Goal: Transaction & Acquisition: Purchase product/service

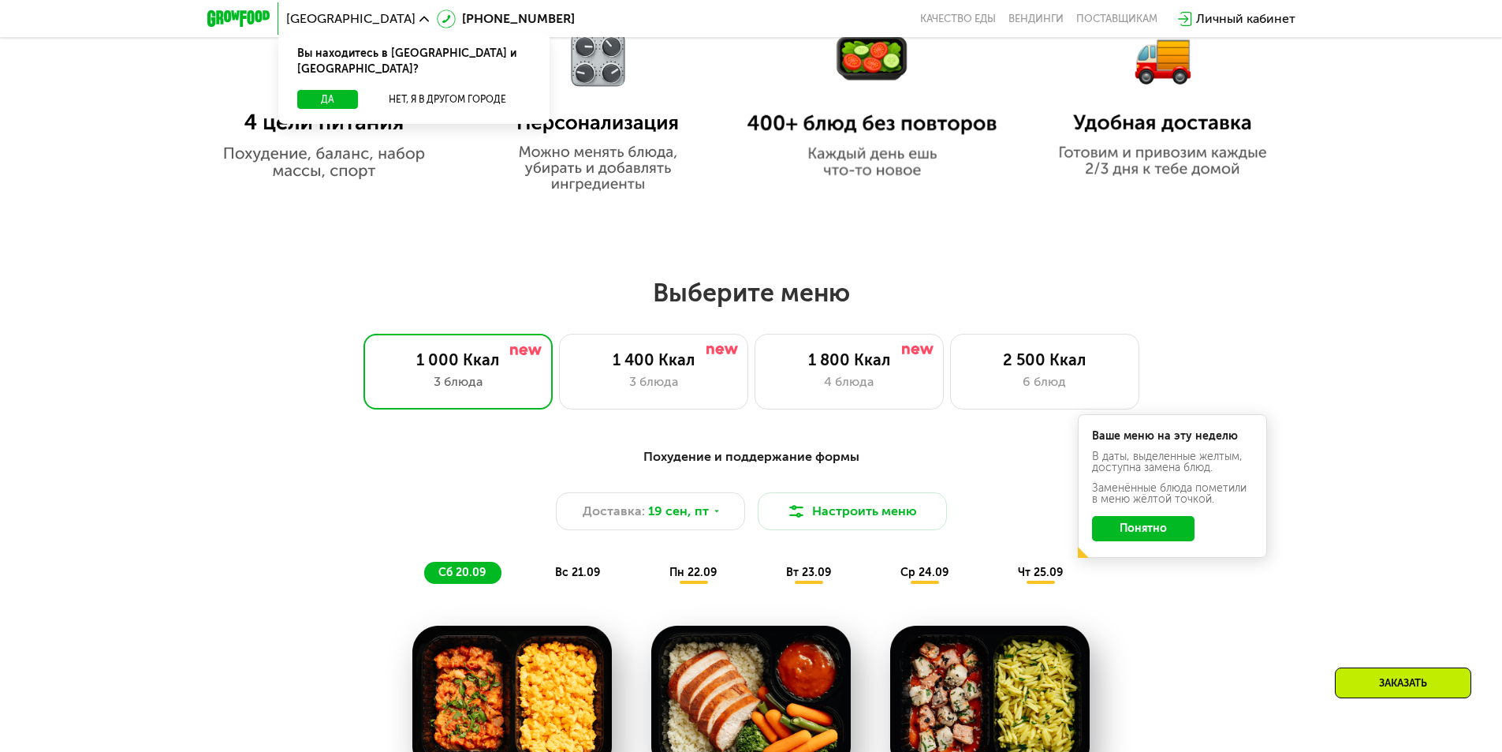
scroll to position [1262, 0]
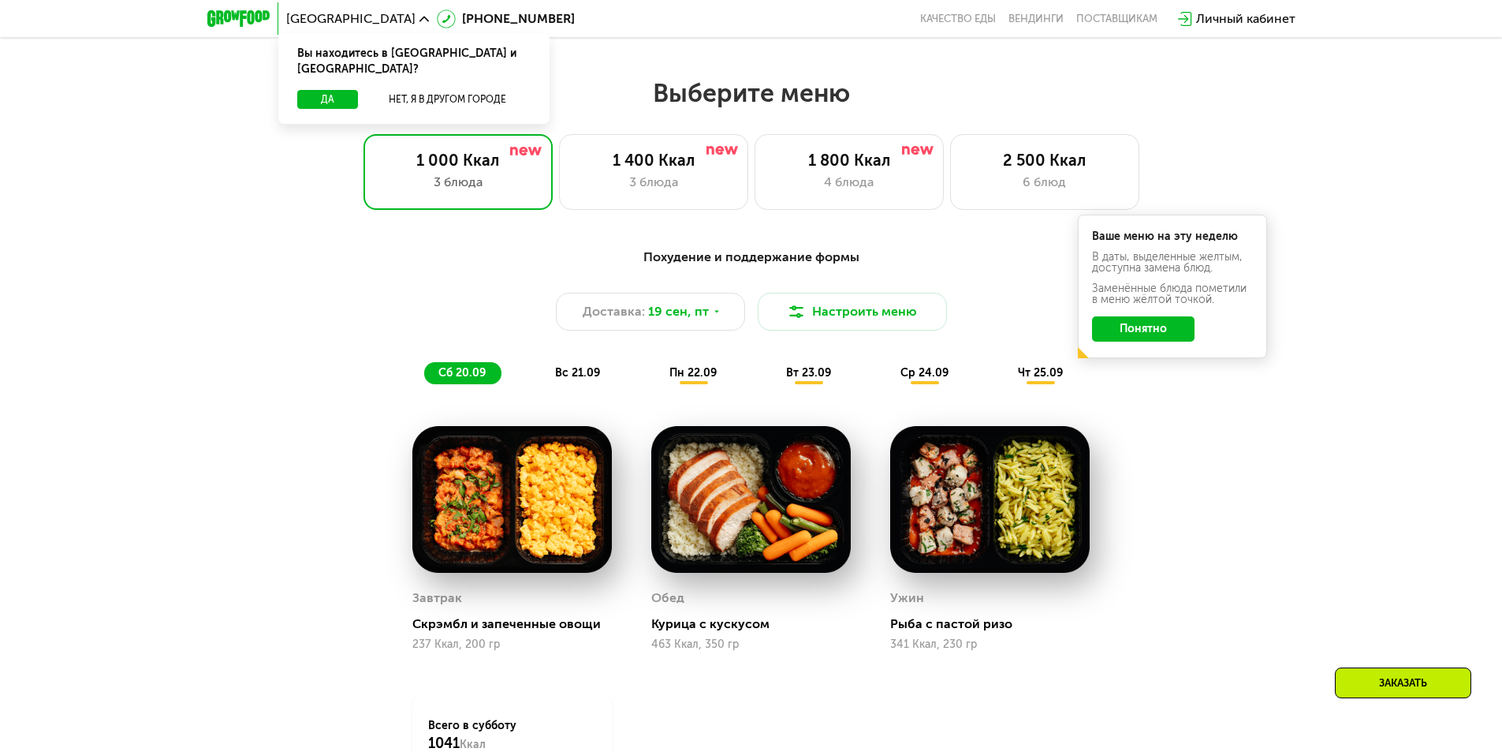
click at [393, 371] on div "Похудение и поддержание формы Доставка: [DATE] Настроить меню сб 20.09 вс 21.09…" at bounding box center [752, 316] width 934 height 136
click at [715, 157] on div at bounding box center [723, 150] width 32 height 13
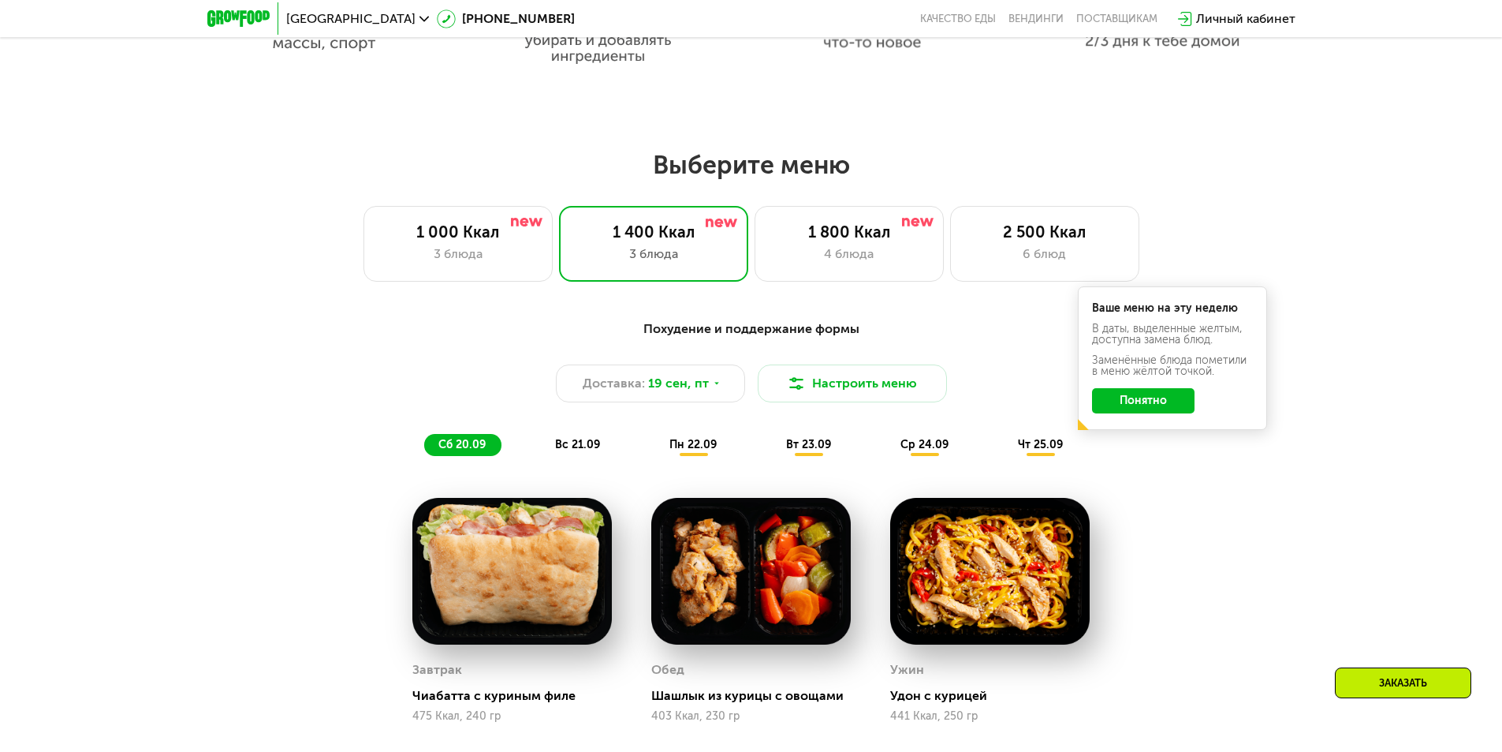
scroll to position [1025, 0]
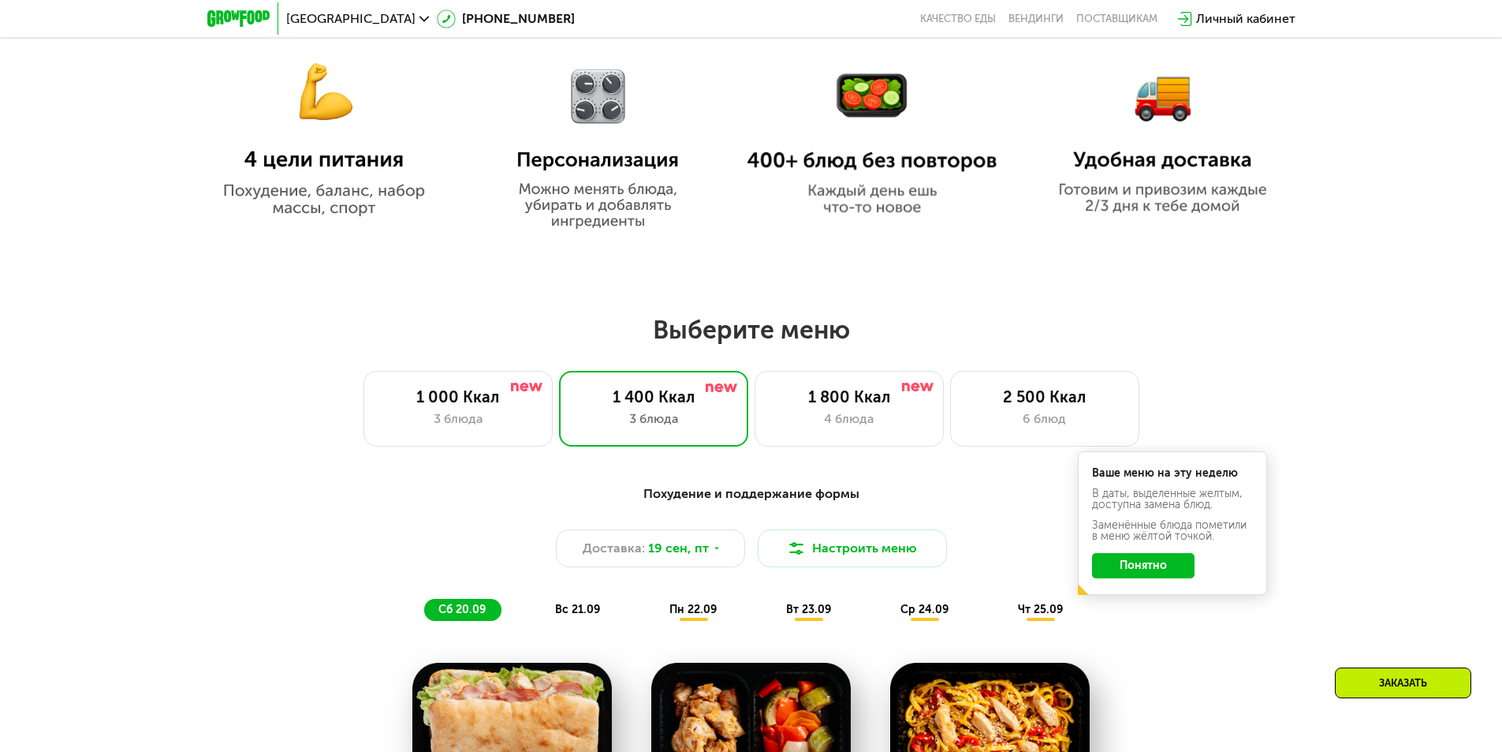
click at [356, 412] on div "1 000 Ккал 3 блюда 1 400 Ккал 3 блюда 1 800 Ккал 4 блюда 2 500 Ккал 6 блюд" at bounding box center [750, 409] width 1401 height 76
click at [425, 419] on div "3 блюда" at bounding box center [458, 418] width 156 height 19
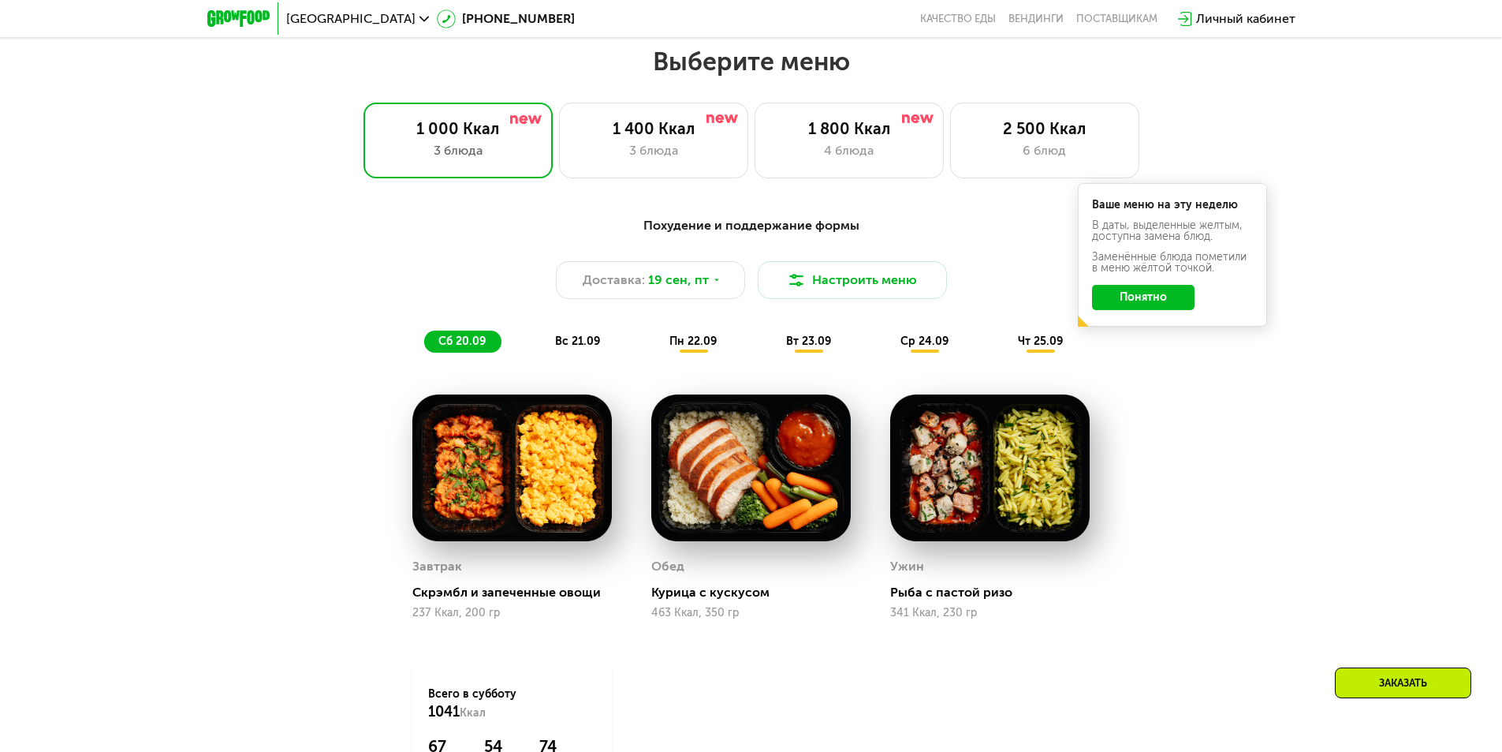
scroll to position [1104, 0]
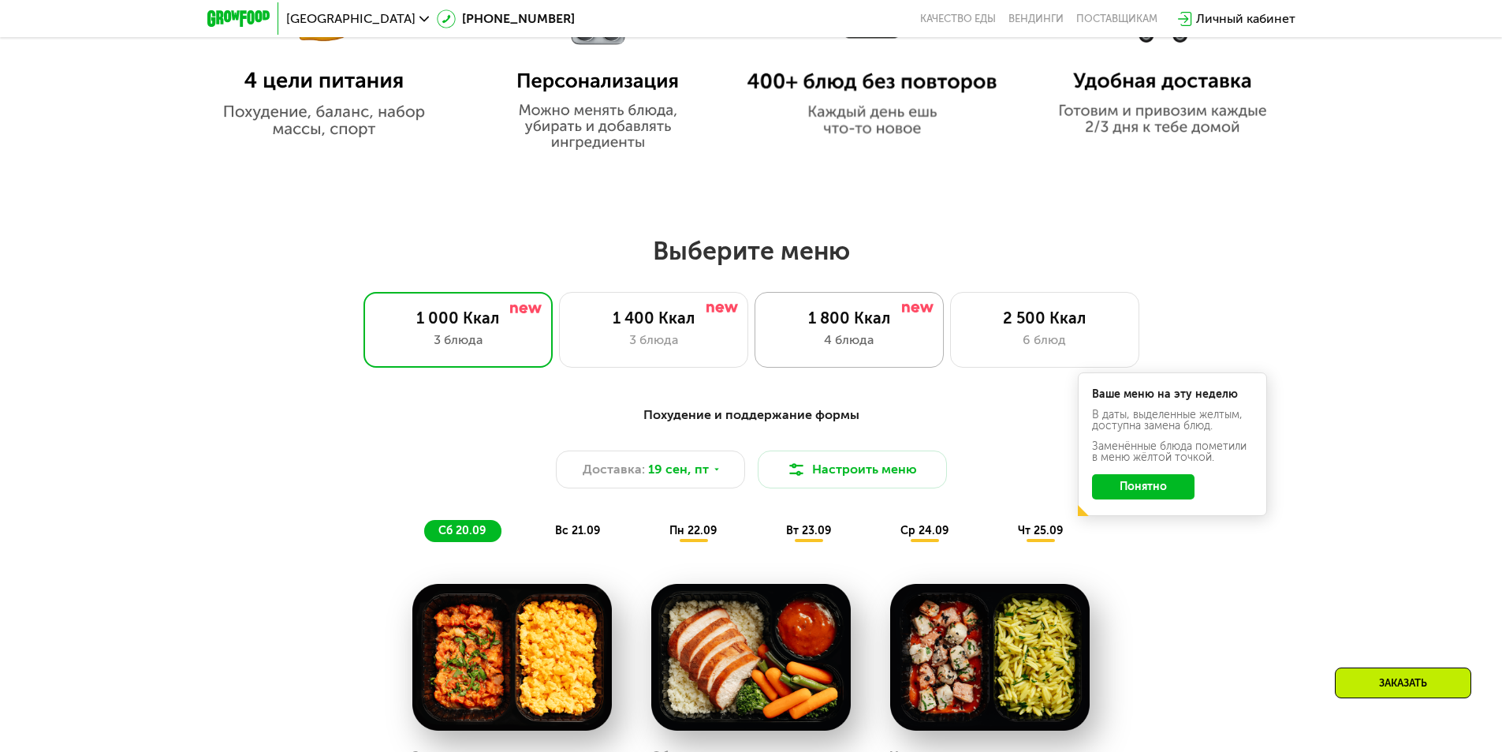
click at [891, 314] on div "1 800 Ккал" at bounding box center [849, 317] width 156 height 19
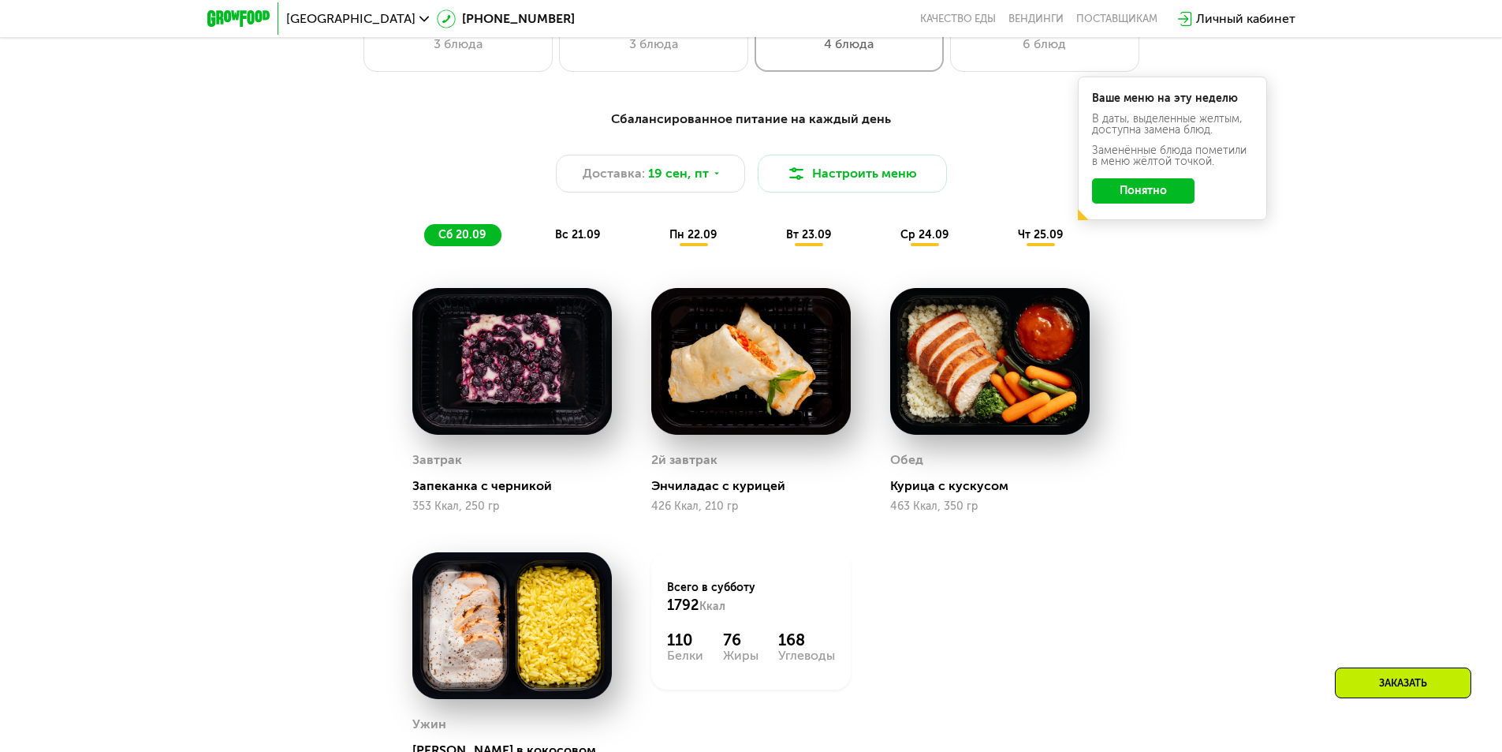
scroll to position [1183, 0]
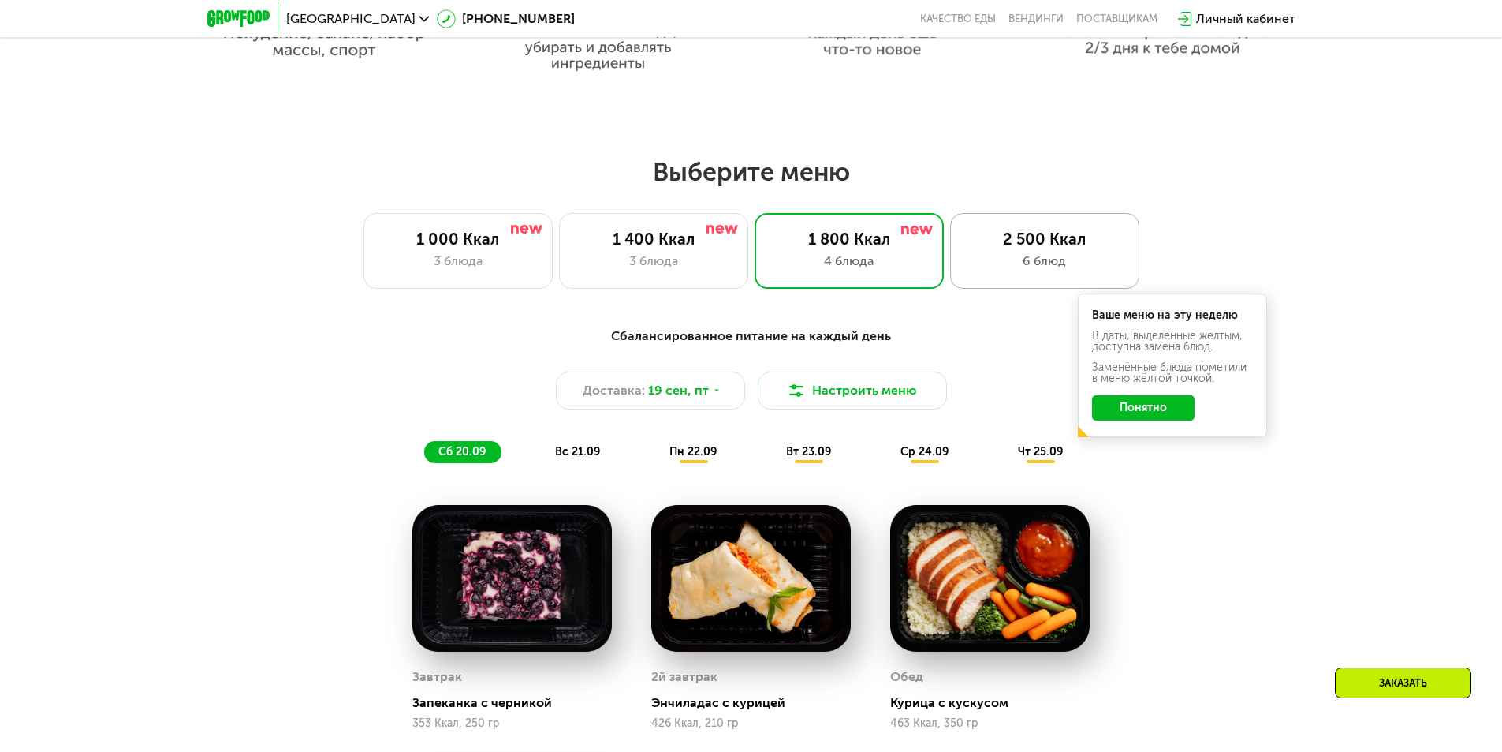
click at [1003, 248] on div "2 500 Ккал" at bounding box center [1045, 238] width 156 height 19
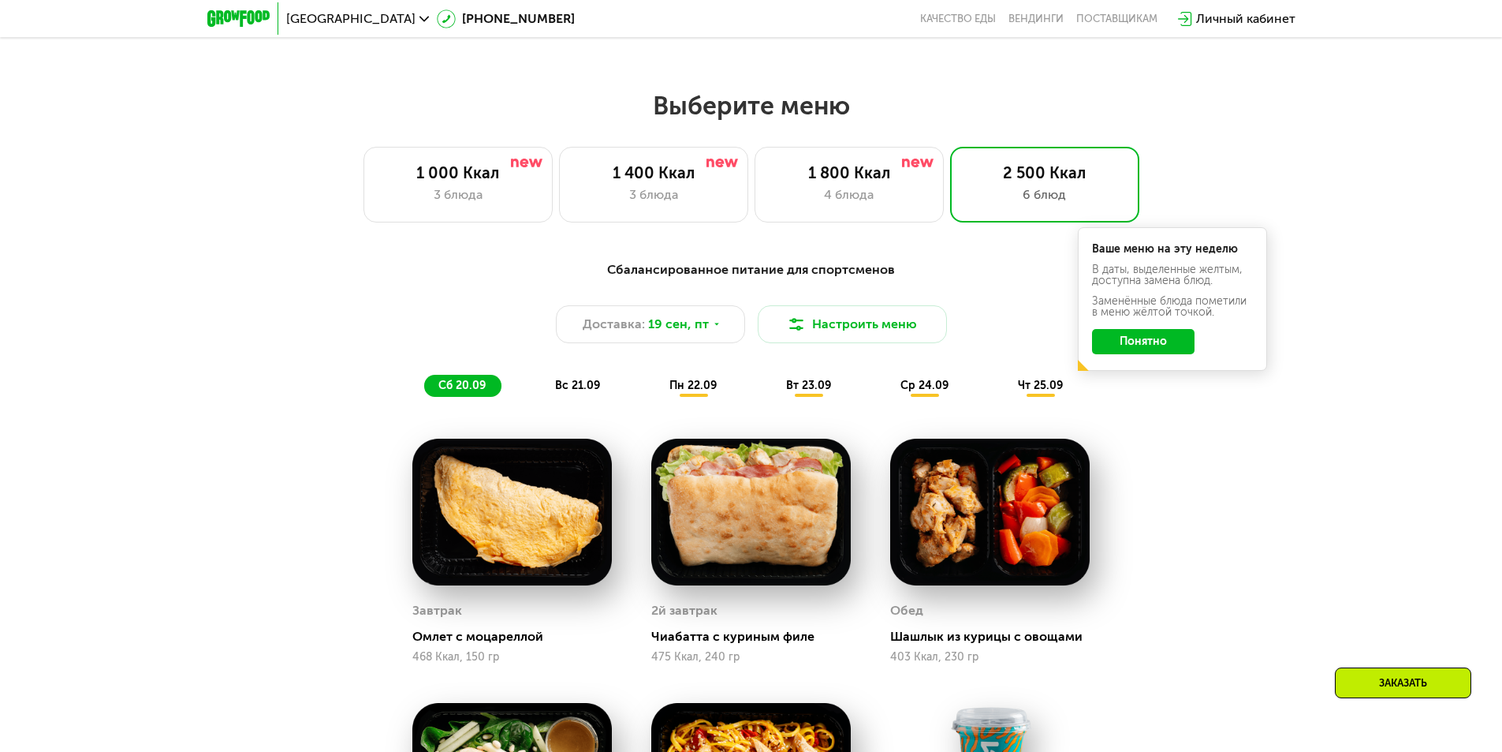
scroll to position [1104, 0]
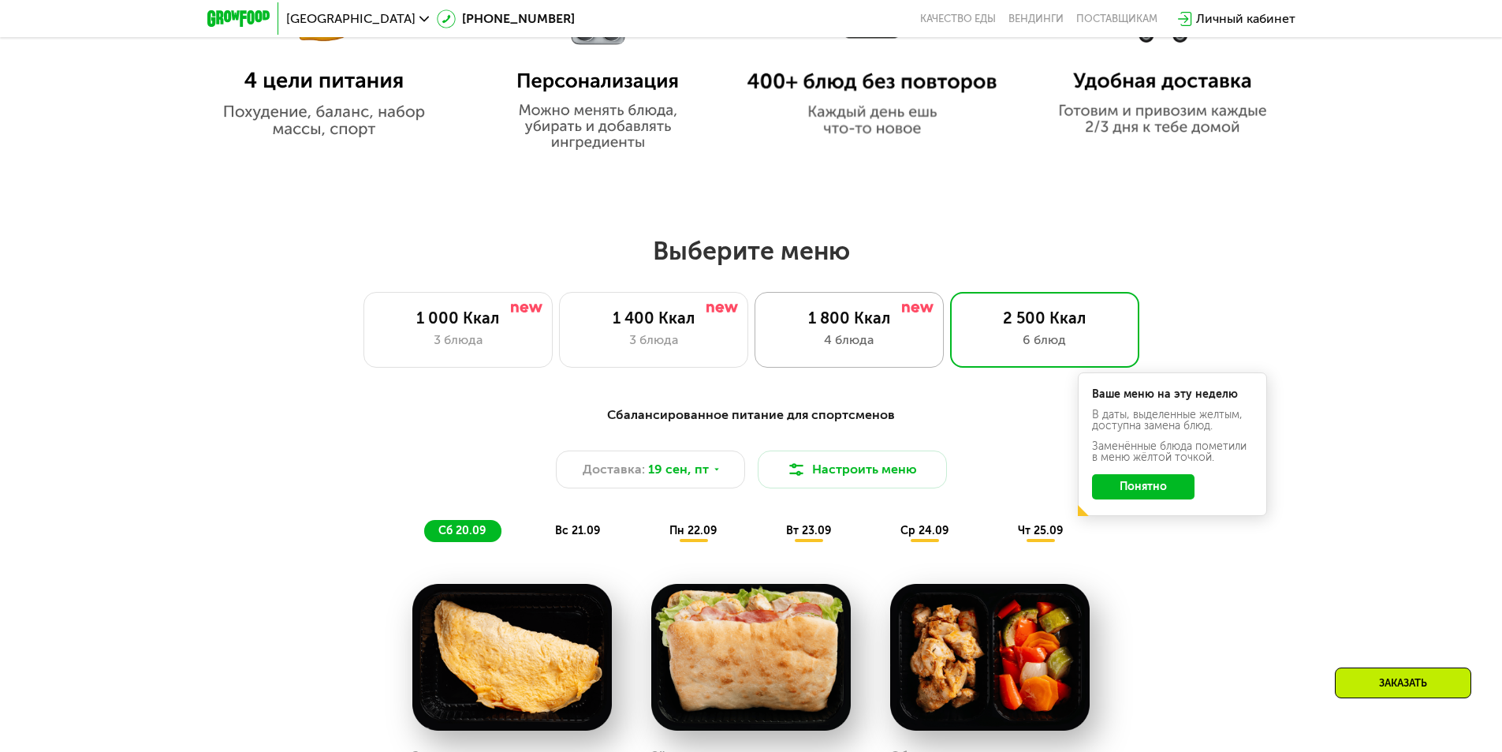
click at [844, 349] on div "4 блюда" at bounding box center [849, 339] width 156 height 19
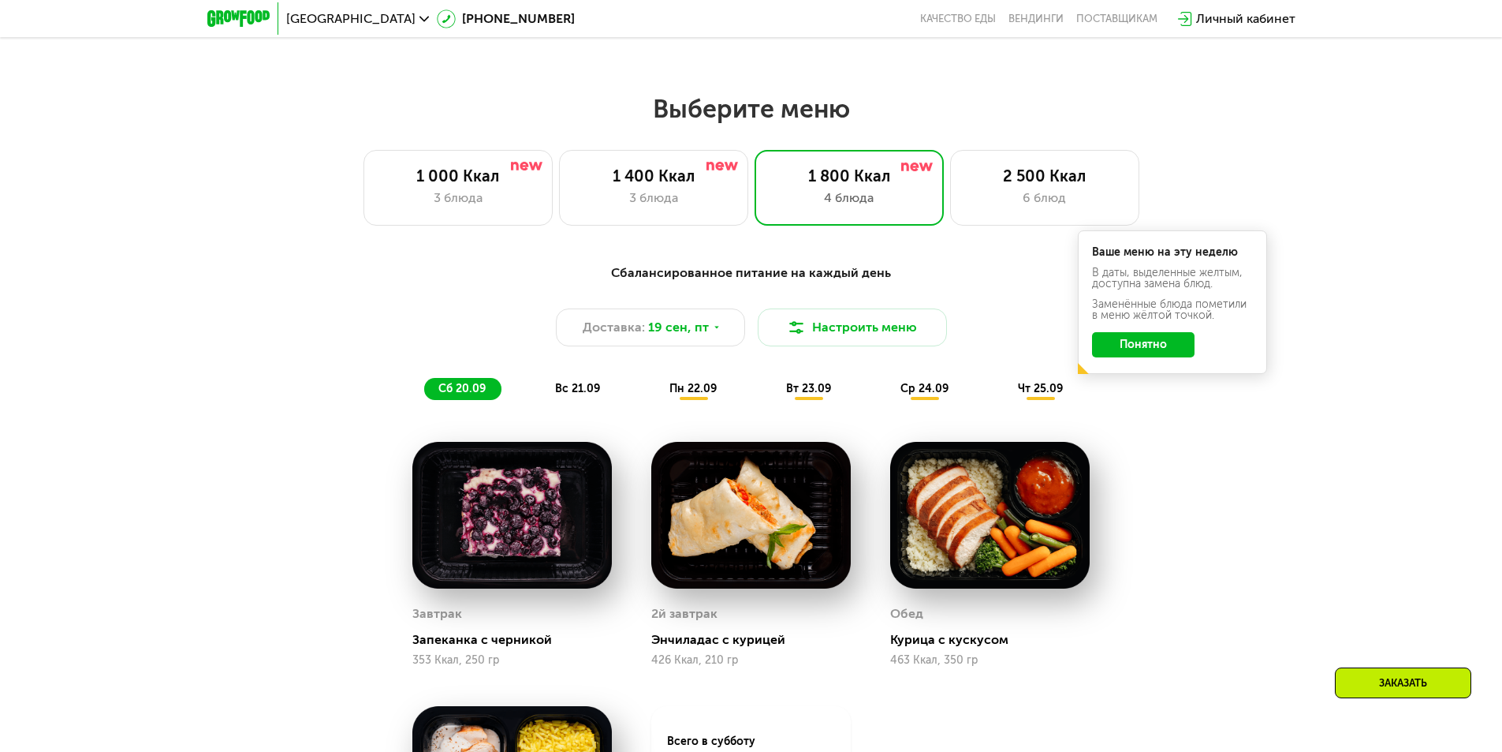
scroll to position [1419, 0]
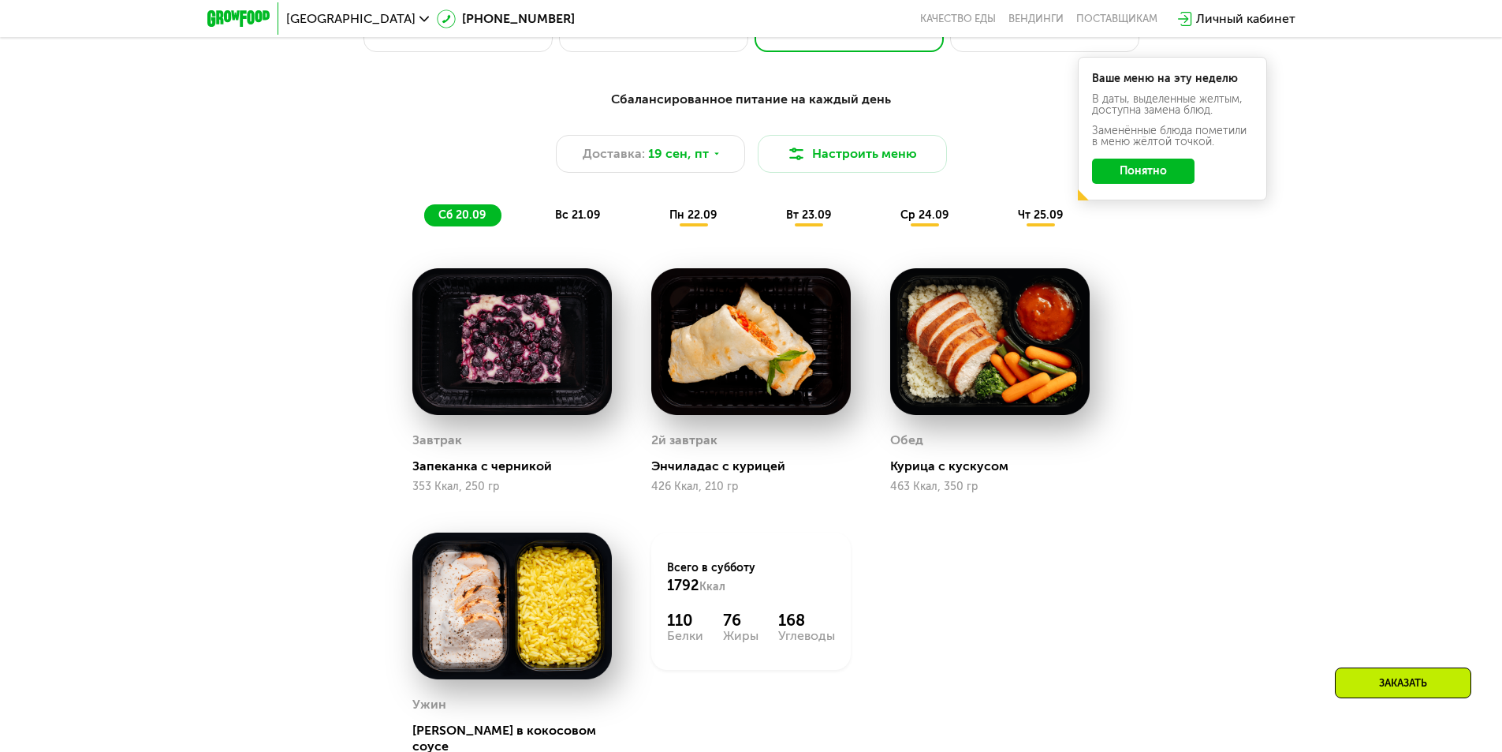
click at [573, 216] on span "вс 21.09" at bounding box center [577, 214] width 45 height 13
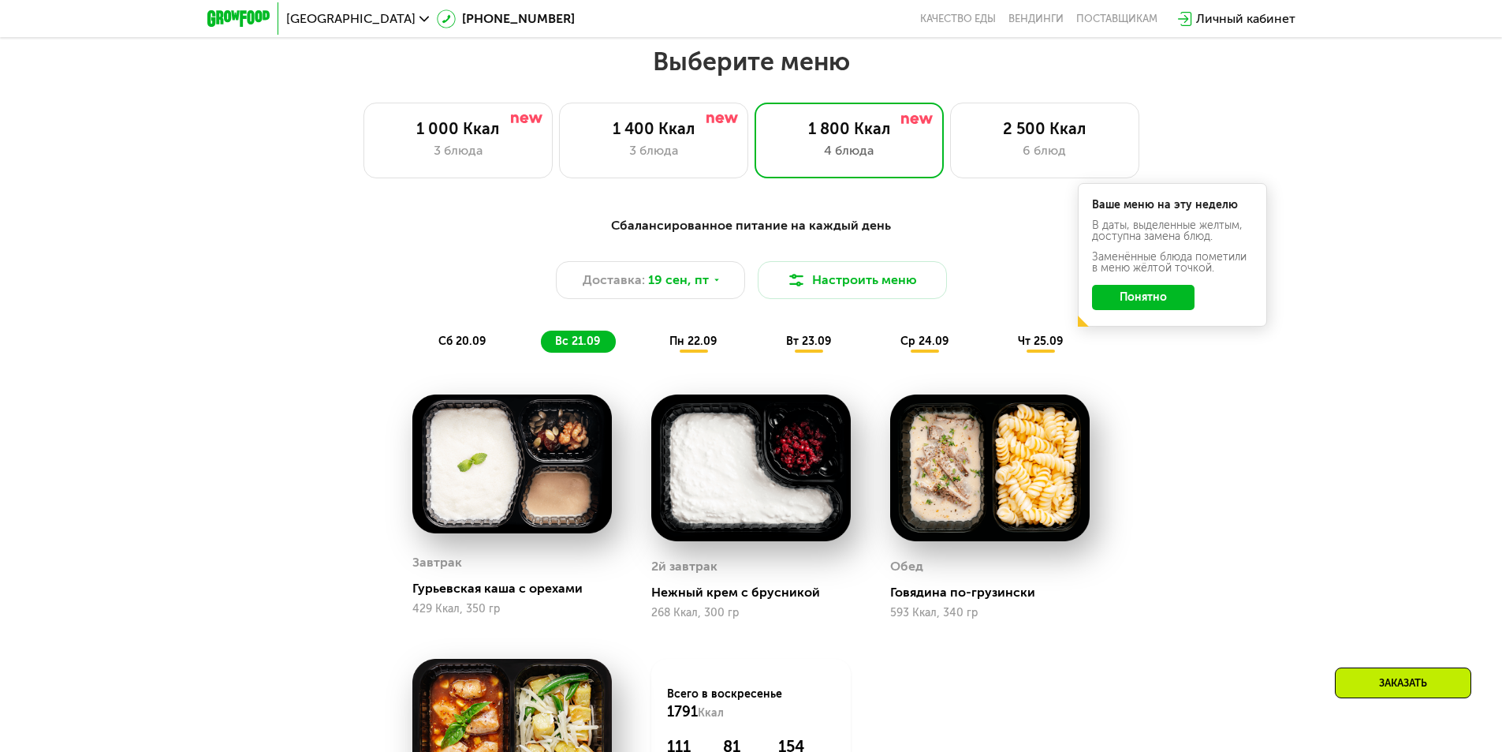
scroll to position [1104, 0]
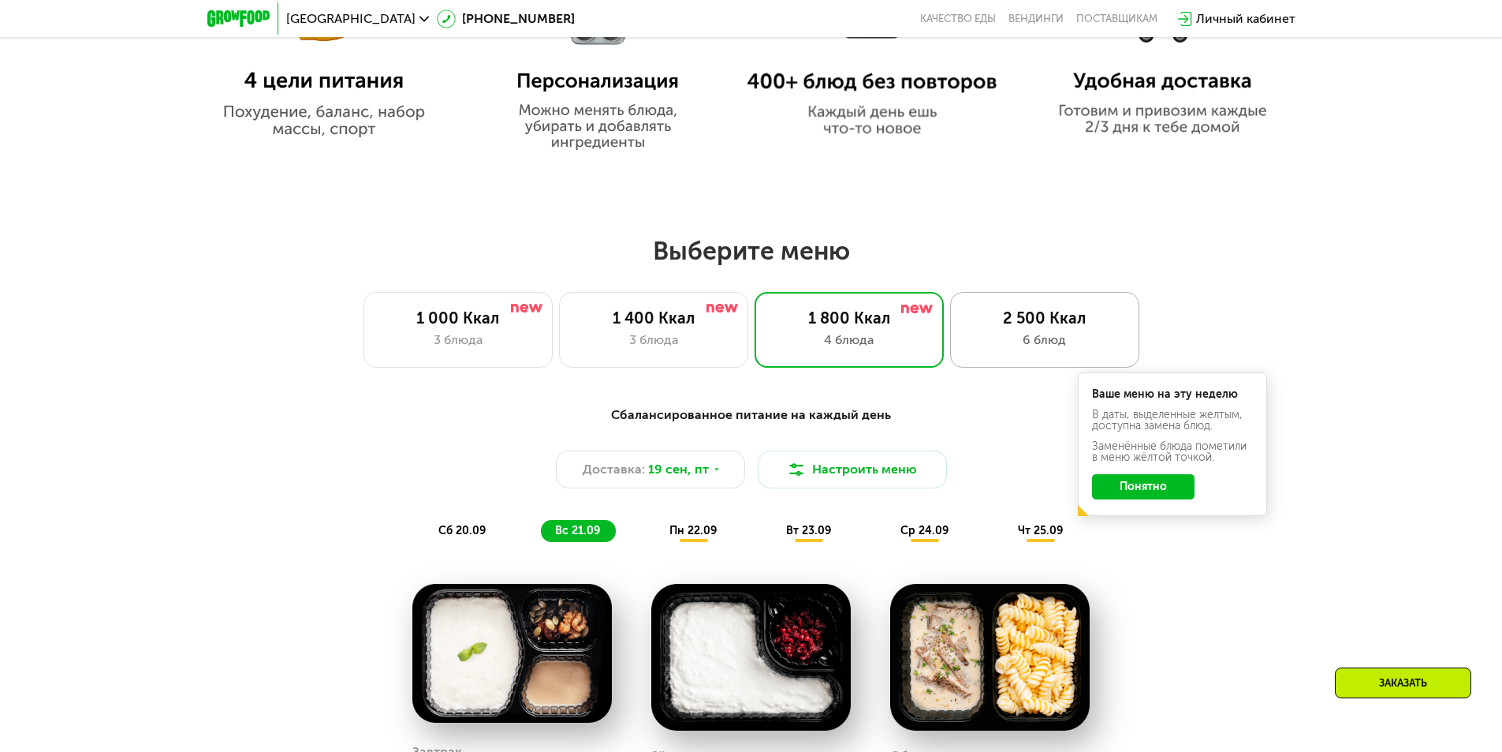
click at [1055, 336] on div "6 блюд" at bounding box center [1045, 339] width 156 height 19
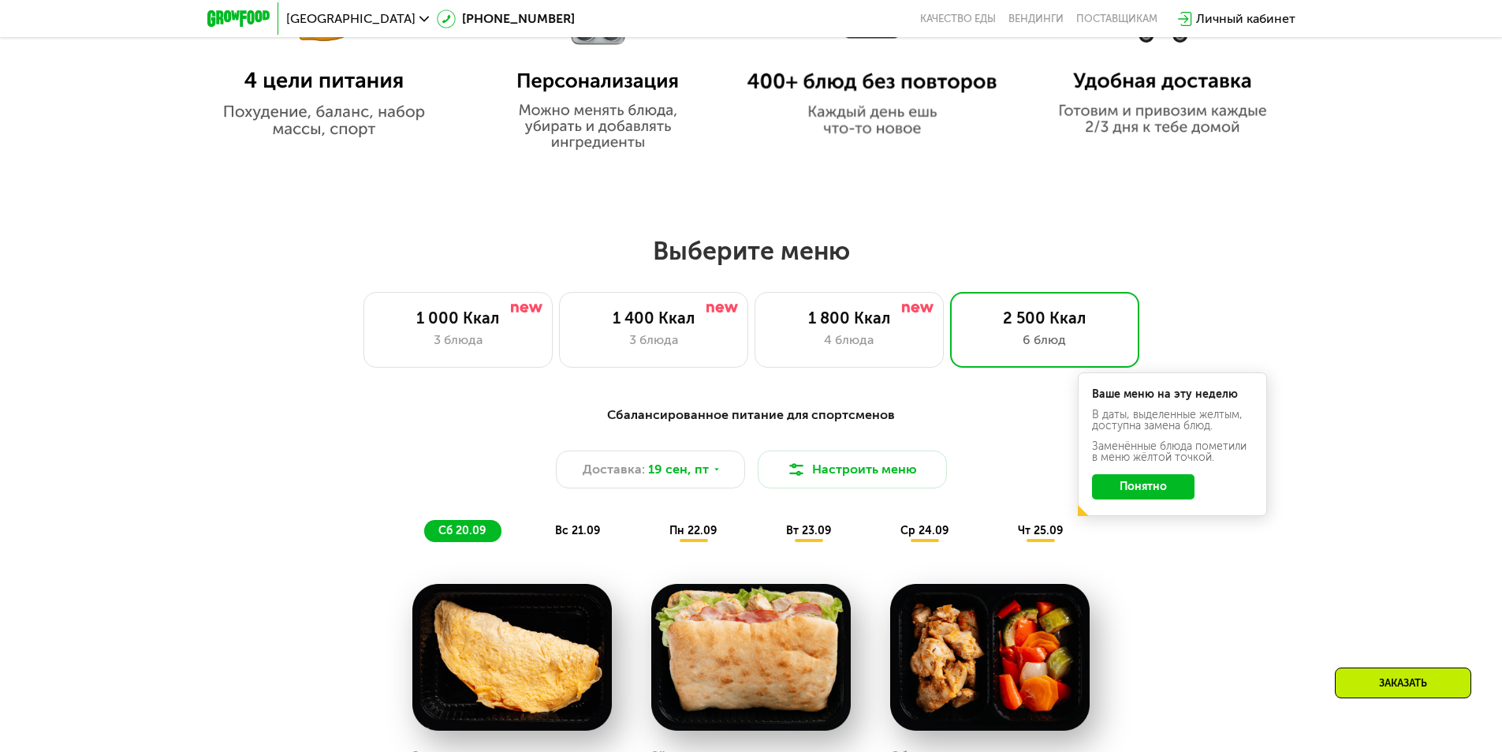
scroll to position [1498, 0]
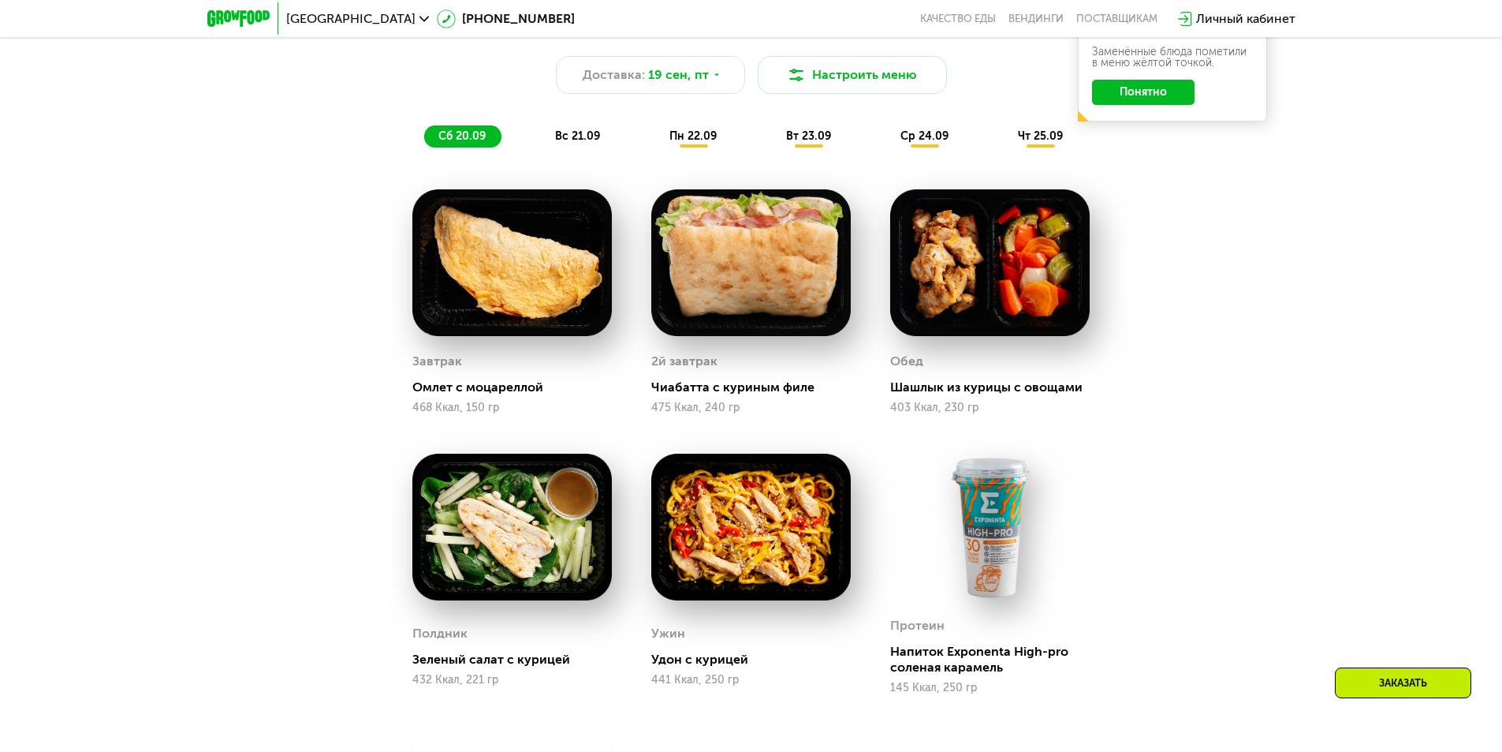
click at [586, 138] on span "вс 21.09" at bounding box center [577, 135] width 45 height 13
